Goal: Task Accomplishment & Management: Manage account settings

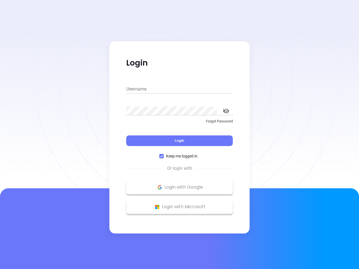
click at [180, 135] on div "Login" at bounding box center [179, 137] width 107 height 17
click at [180, 89] on input "Username" at bounding box center [179, 89] width 107 height 9
click at [226, 111] on icon "toggle password visibility" at bounding box center [226, 111] width 6 height 5
click at [180, 141] on span "Login" at bounding box center [180, 140] width 10 height 5
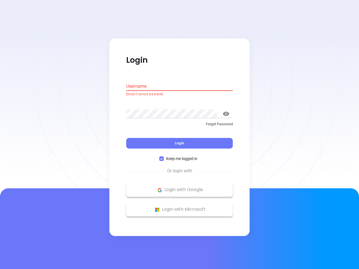
click at [180, 156] on span "Keep me logged in" at bounding box center [182, 159] width 36 height 6
click at [164, 157] on input "Keep me logged in" at bounding box center [161, 159] width 4 height 4
checkbox input "false"
click at [180, 187] on p "Login with Google" at bounding box center [179, 190] width 101 height 8
click at [180, 207] on p "Login with Microsoft" at bounding box center [179, 210] width 101 height 8
